Goal: Information Seeking & Learning: Learn about a topic

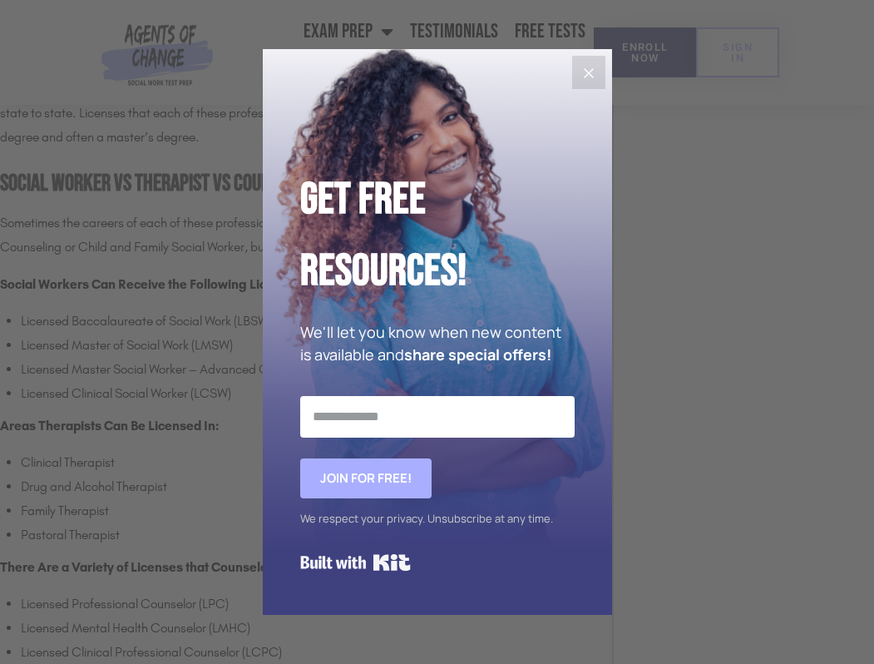
scroll to position [2944, 0]
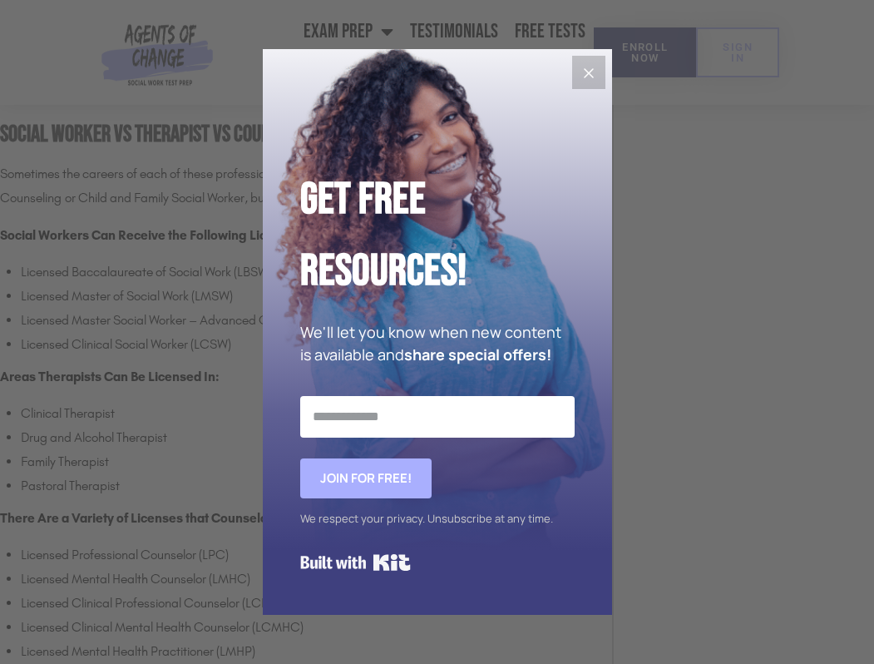
click at [588, 69] on icon "Close" at bounding box center [589, 73] width 20 height 20
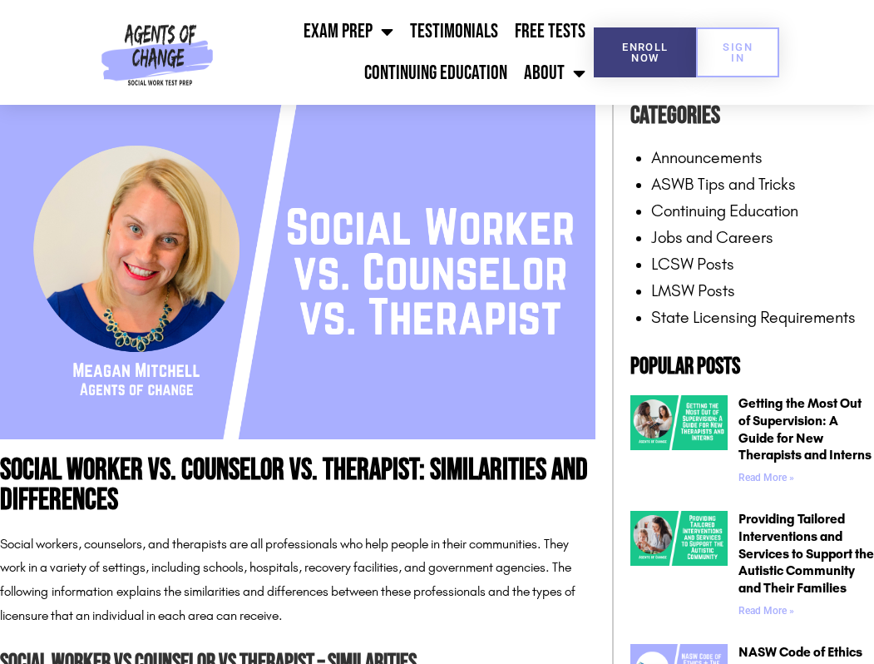
scroll to position [0, 0]
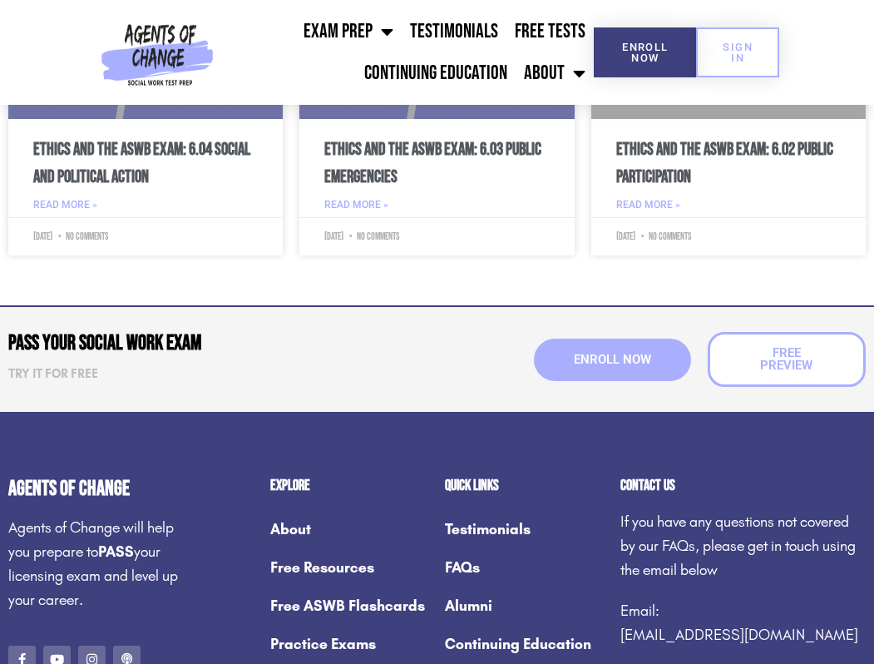
scroll to position [5945, 0]
